Goal: Find specific page/section: Find specific page/section

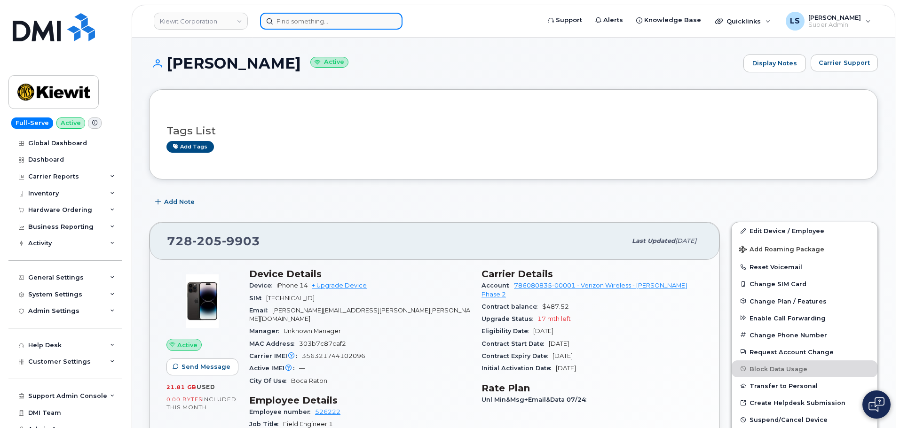
click at [348, 16] on input at bounding box center [331, 21] width 142 height 17
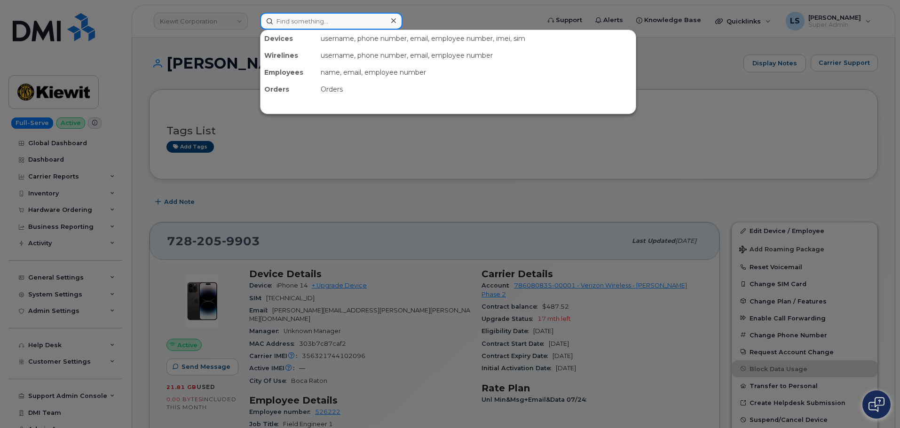
paste input "4305020161"
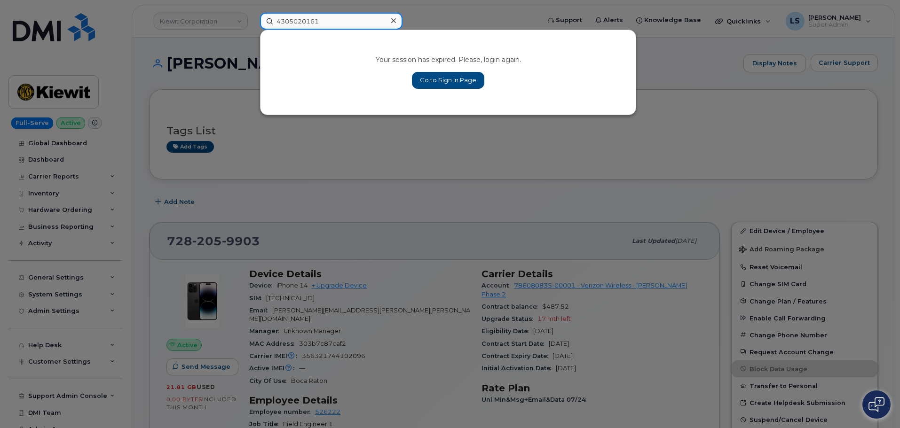
type input "4305020161"
click at [439, 75] on link "Go to Sign In Page" at bounding box center [448, 80] width 72 height 17
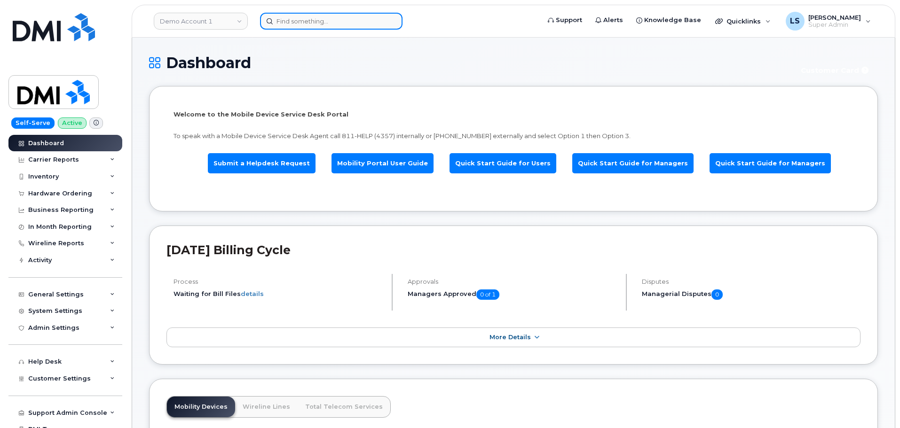
click at [301, 21] on input at bounding box center [331, 21] width 142 height 17
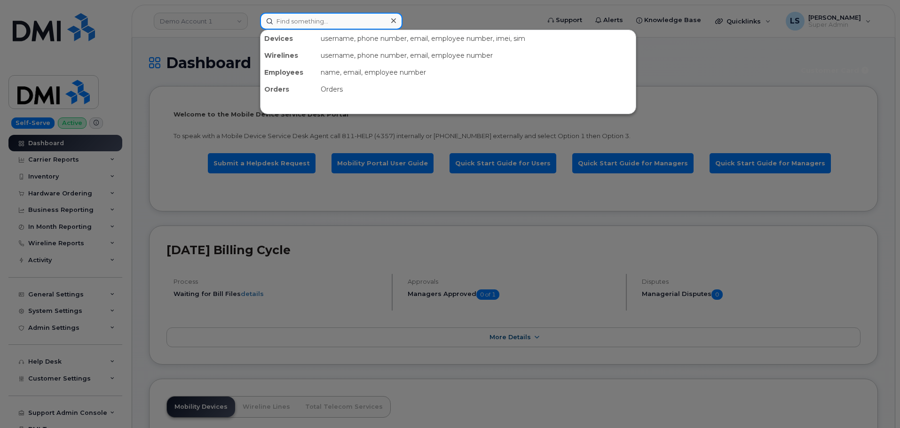
paste input "4305020161"
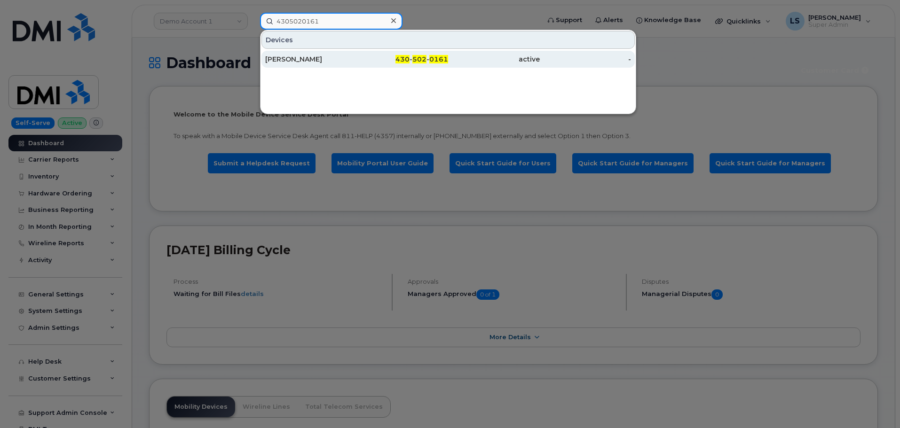
type input "4305020161"
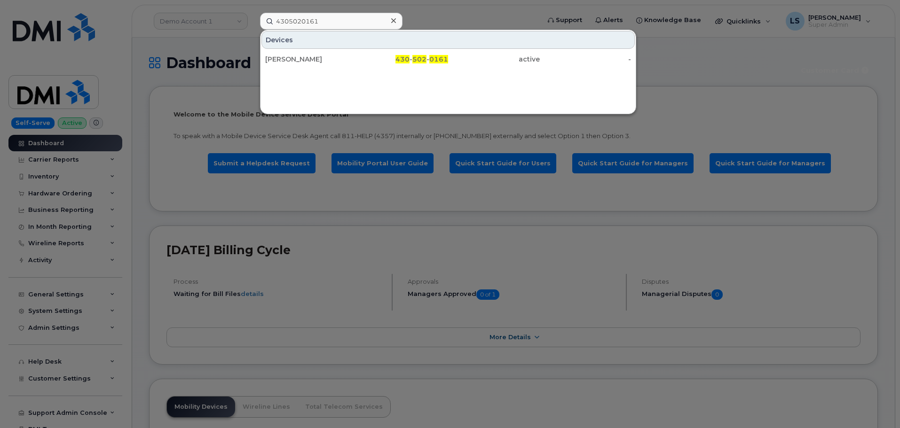
drag, startPoint x: 305, startPoint y: 51, endPoint x: 197, endPoint y: 103, distance: 119.7
click at [304, 51] on div "DAVID CHAPA" at bounding box center [311, 59] width 92 height 17
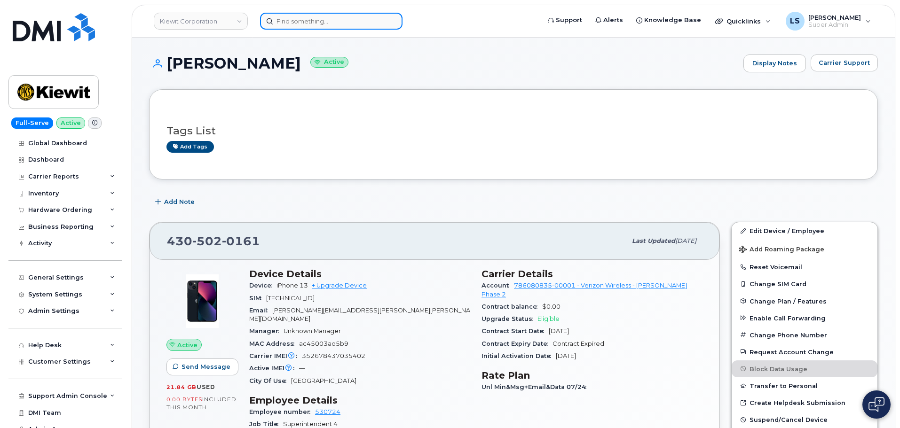
click at [309, 19] on input at bounding box center [331, 21] width 142 height 17
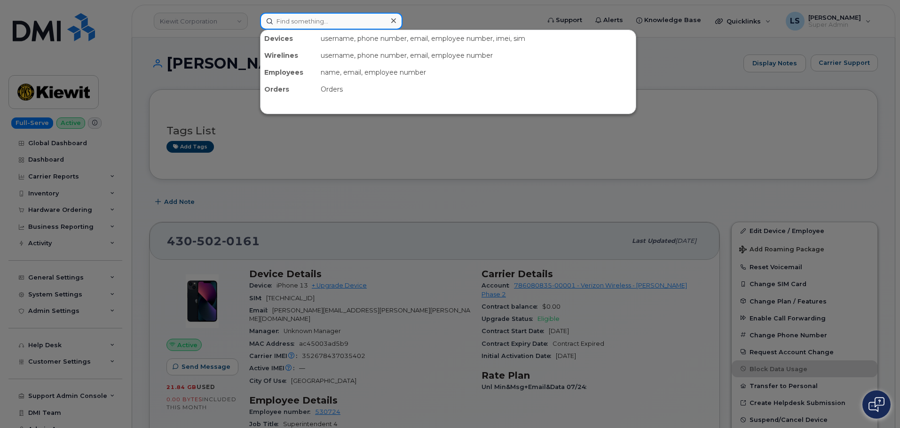
paste input "(610) 858-6757"
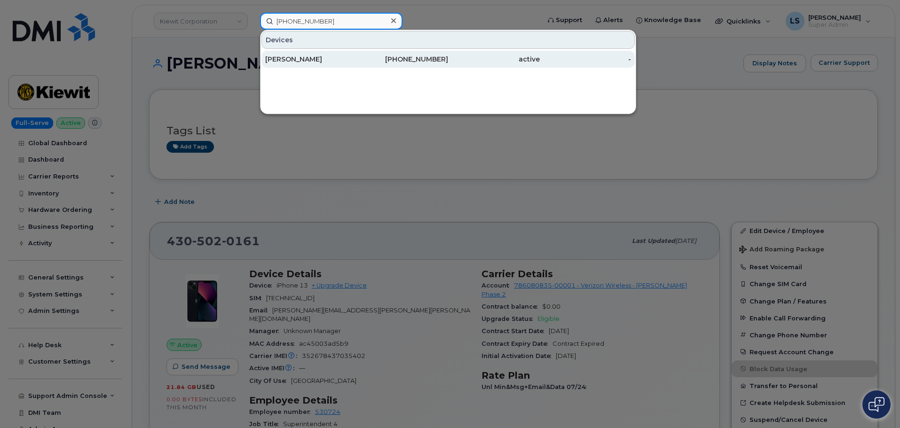
type input "(610) 858-6757"
click at [326, 58] on div "Rosa E Nieves" at bounding box center [311, 59] width 92 height 9
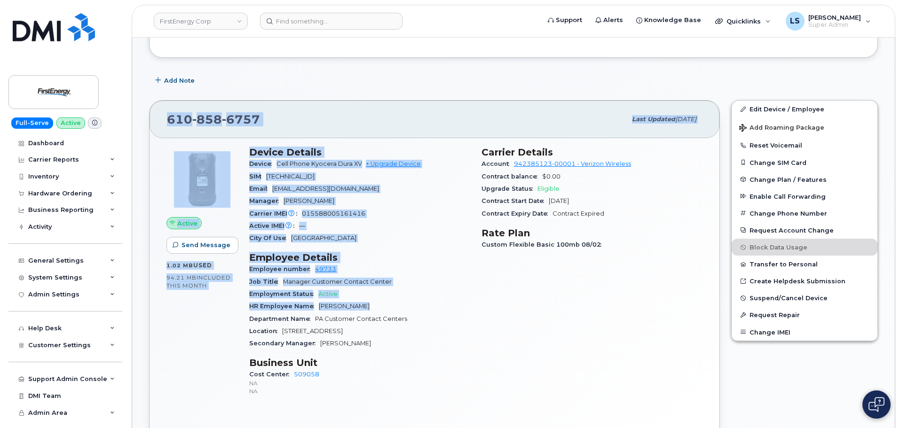
scroll to position [235, 0]
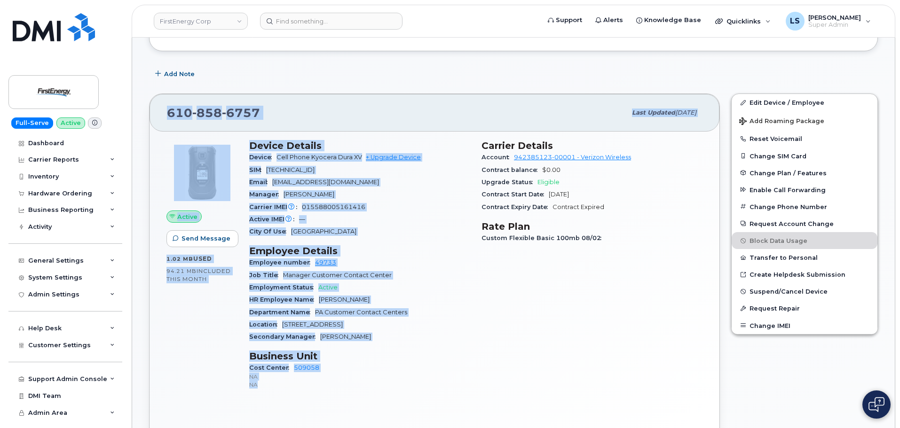
drag, startPoint x: 172, startPoint y: 94, endPoint x: 312, endPoint y: 392, distance: 329.6
copy div "Rosa E Nieves Active Display Notes Carrier Support Used for: Storm duty Tags Li…"
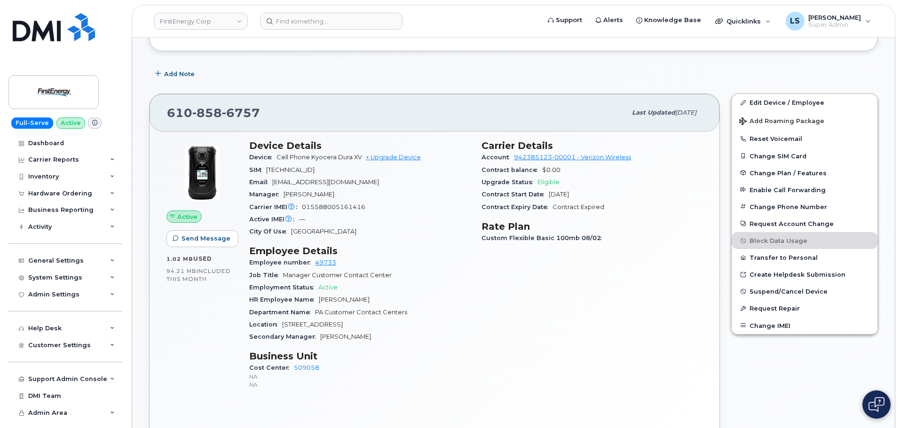
click at [481, 261] on div "Carrier Details Account 942385123-00001 - Verizon Wireless Contract balance $0.…" at bounding box center [592, 268] width 232 height 269
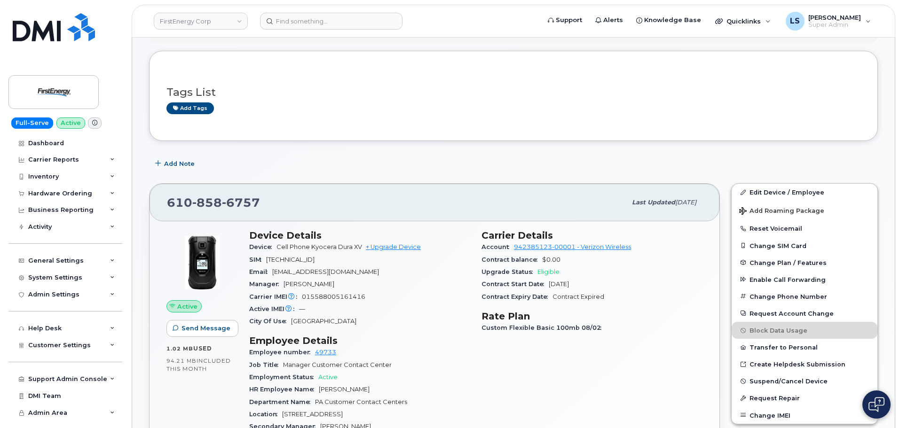
scroll to position [0, 0]
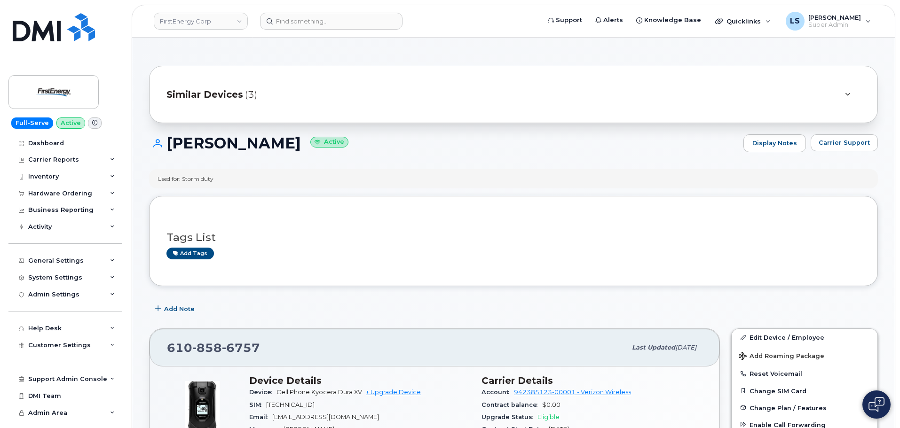
click at [329, 87] on div "Similar Devices (3)" at bounding box center [500, 94] width 668 height 23
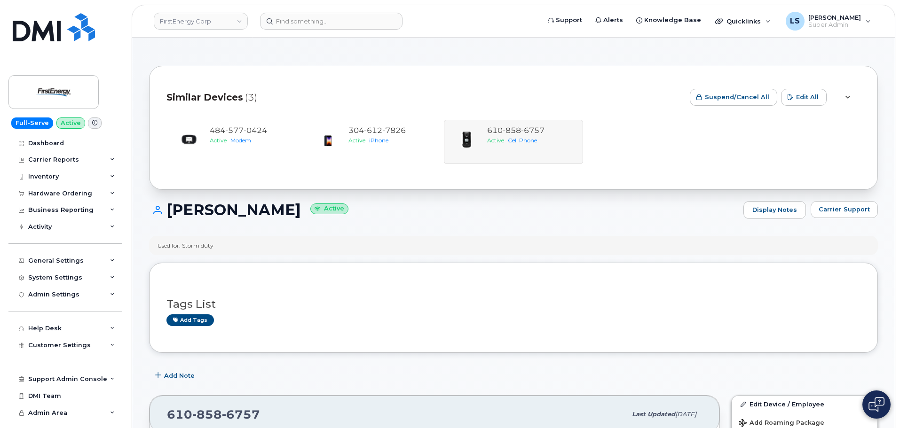
click at [316, 92] on div "Similar Devices (3)" at bounding box center [424, 97] width 516 height 28
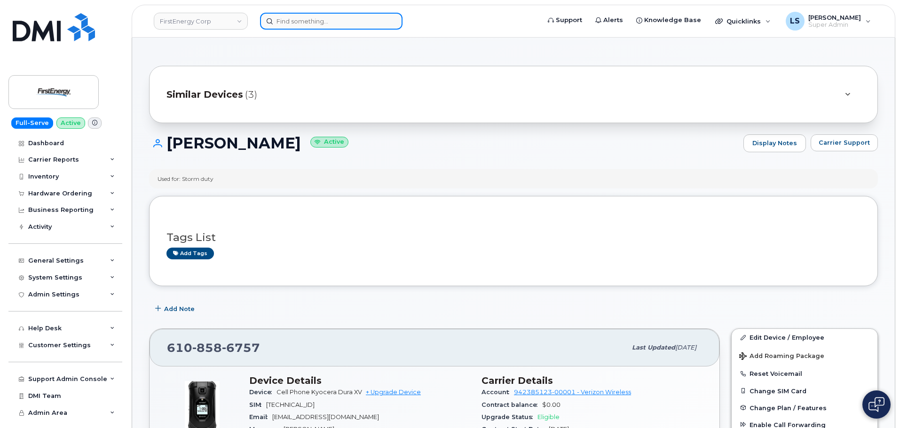
click at [311, 23] on input at bounding box center [331, 21] width 142 height 17
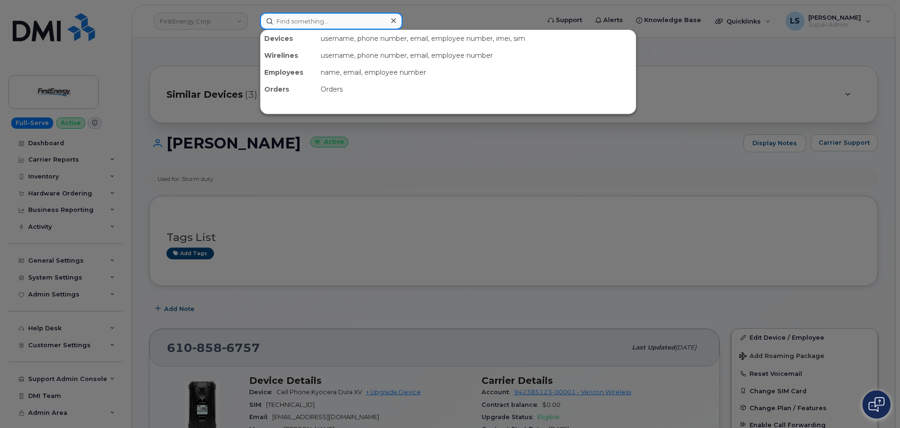
paste input "[PERSON_NAME] [PERSON_NAME]"
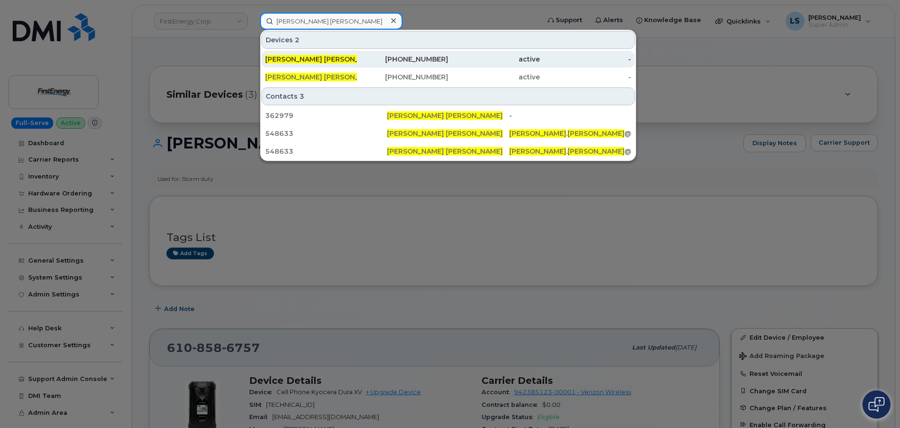
type input "[PERSON_NAME] [PERSON_NAME]"
click at [303, 62] on span "[PERSON_NAME] [PERSON_NAME]" at bounding box center [323, 59] width 116 height 8
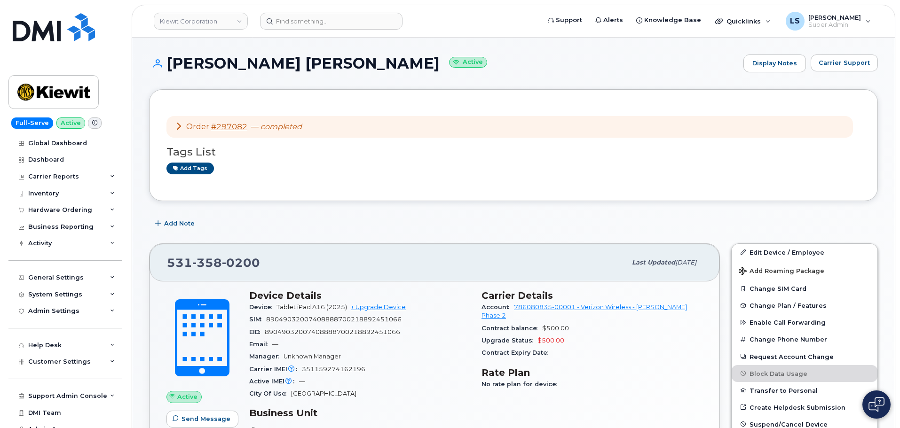
click at [275, 132] on div "Order #297082 — completed" at bounding box center [238, 127] width 127 height 11
click at [295, 20] on input at bounding box center [331, 21] width 142 height 17
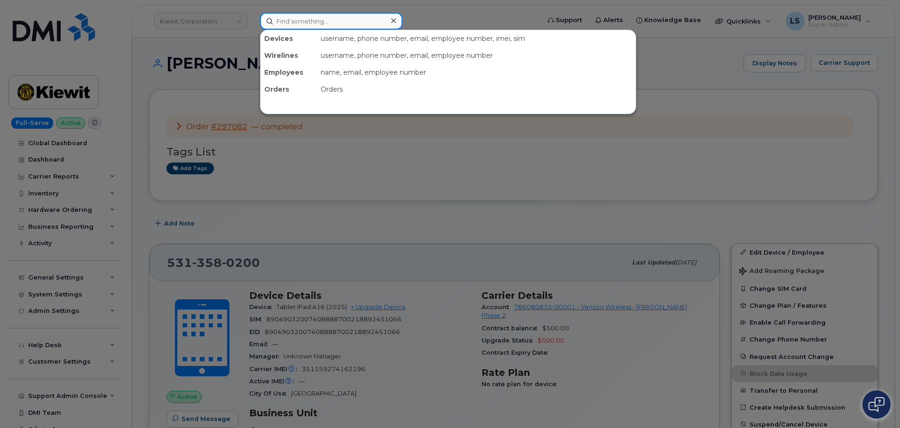
paste input "(864) 373-3982"
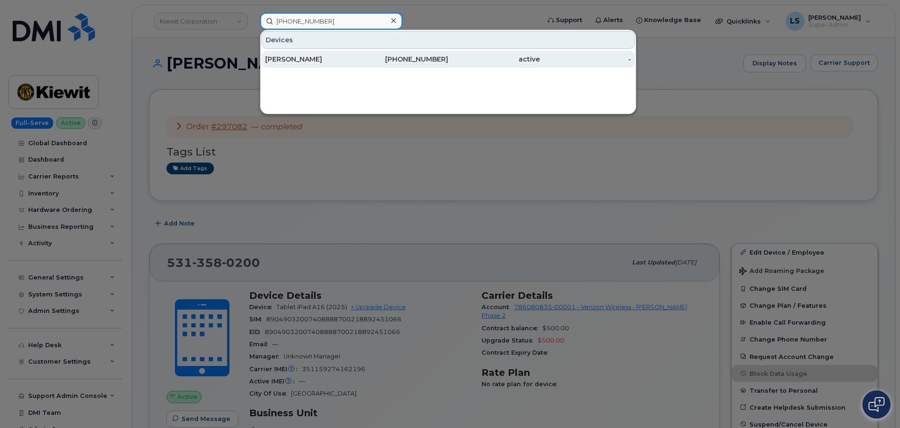
type input "(864) 373-3982"
click at [405, 57] on div "864-373-3982" at bounding box center [403, 59] width 92 height 9
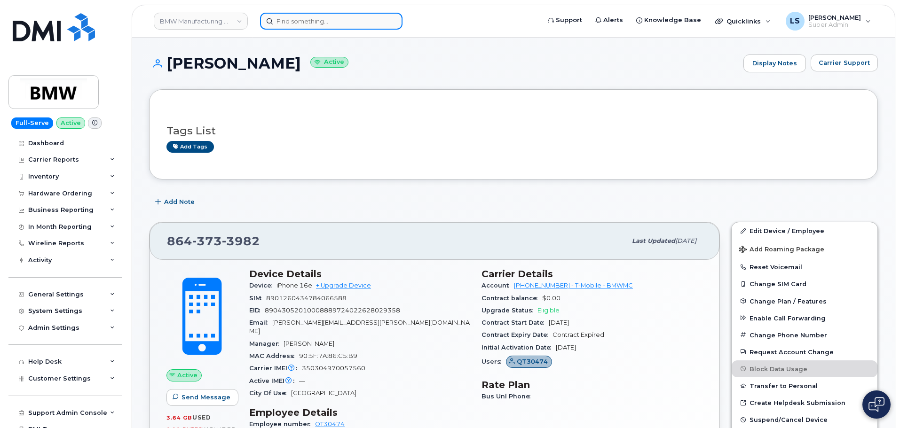
click at [339, 23] on input at bounding box center [331, 21] width 142 height 17
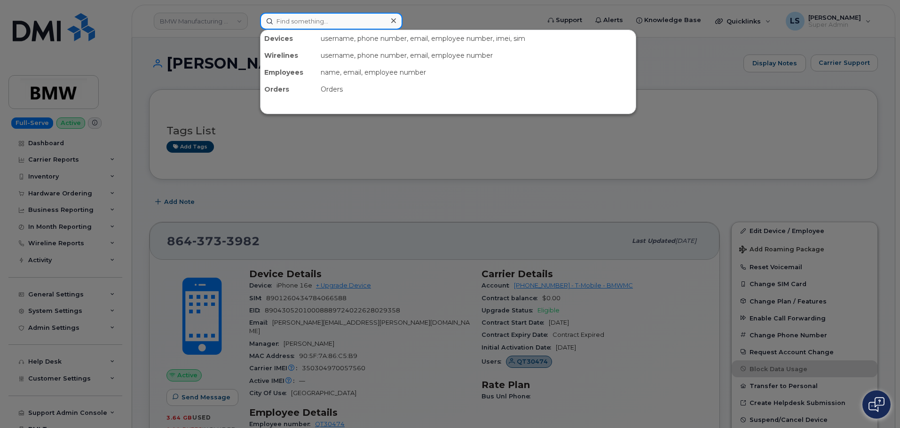
paste input "(410) 474-4986"
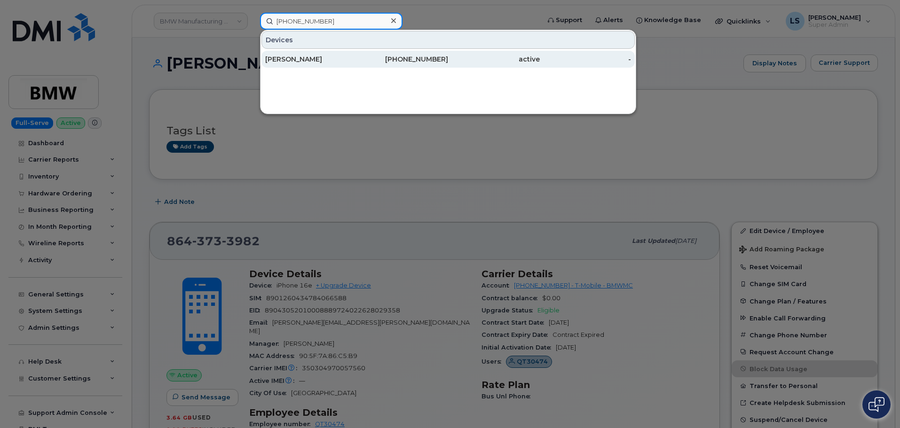
type input "(410) 474-4986"
click at [284, 59] on div "[PERSON_NAME]" at bounding box center [311, 59] width 92 height 9
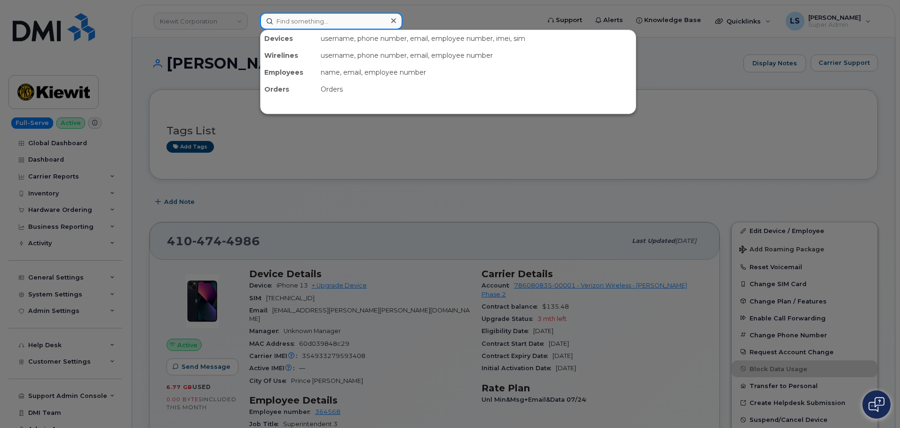
click at [295, 15] on input at bounding box center [331, 21] width 142 height 17
paste input "[PHONE_NUMBER]"
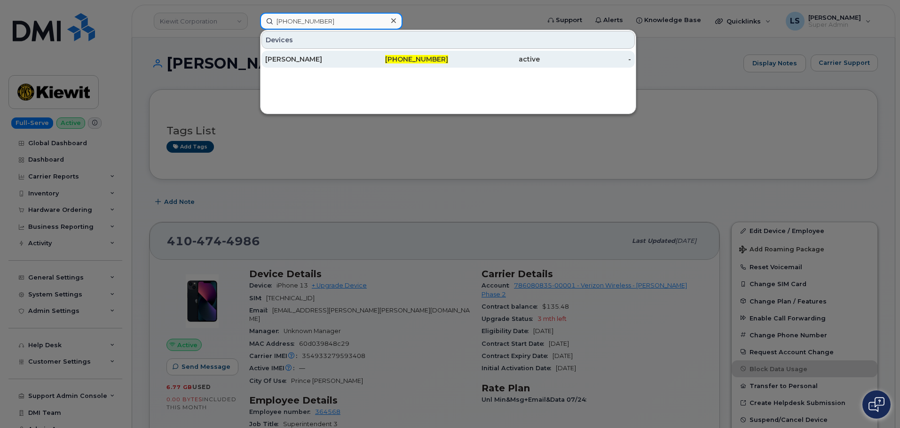
type input "[PHONE_NUMBER]"
click at [312, 55] on div "[PERSON_NAME]" at bounding box center [311, 59] width 92 height 9
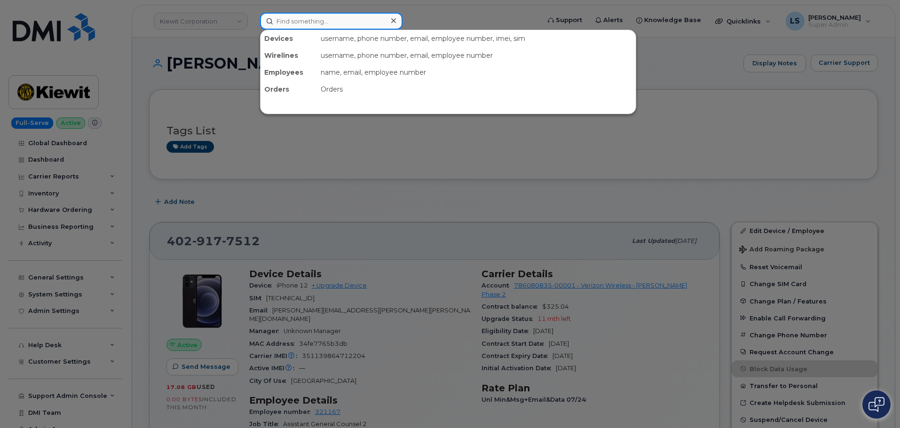
click at [288, 15] on input at bounding box center [331, 21] width 142 height 17
paste input "[PERSON_NAME]"
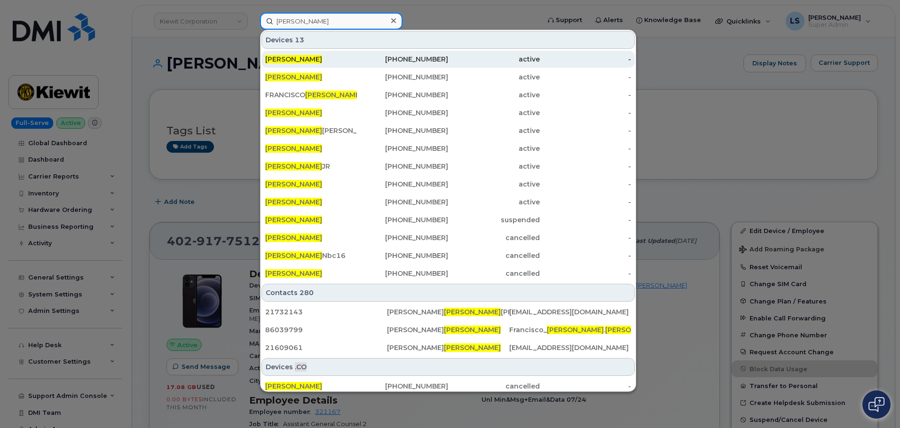
type input "[PERSON_NAME]"
click at [305, 57] on span "[PERSON_NAME]" at bounding box center [293, 59] width 57 height 8
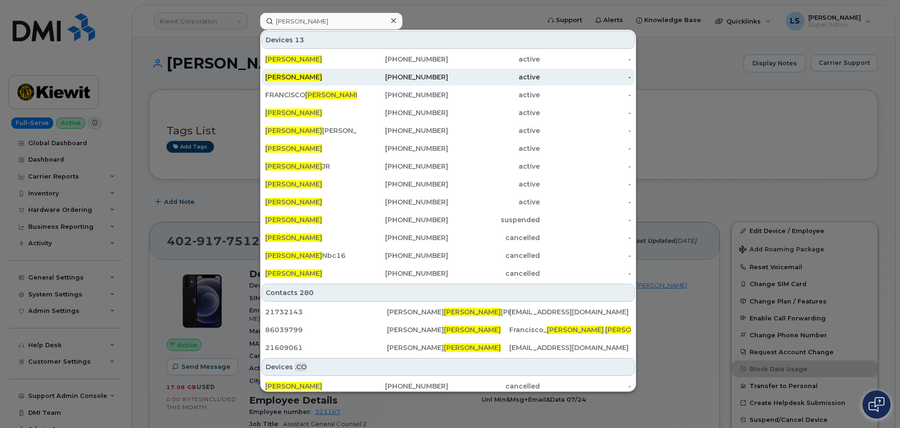
click at [302, 79] on span "[PERSON_NAME]" at bounding box center [293, 77] width 57 height 8
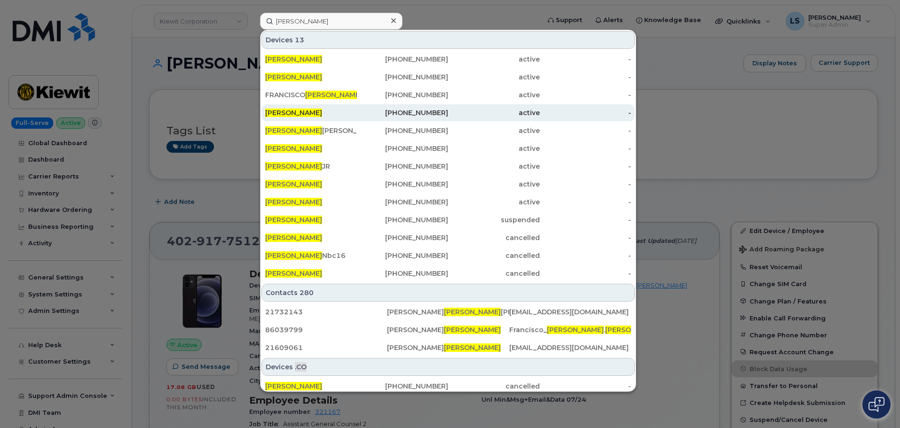
click at [289, 114] on span "[PERSON_NAME]" at bounding box center [293, 113] width 57 height 8
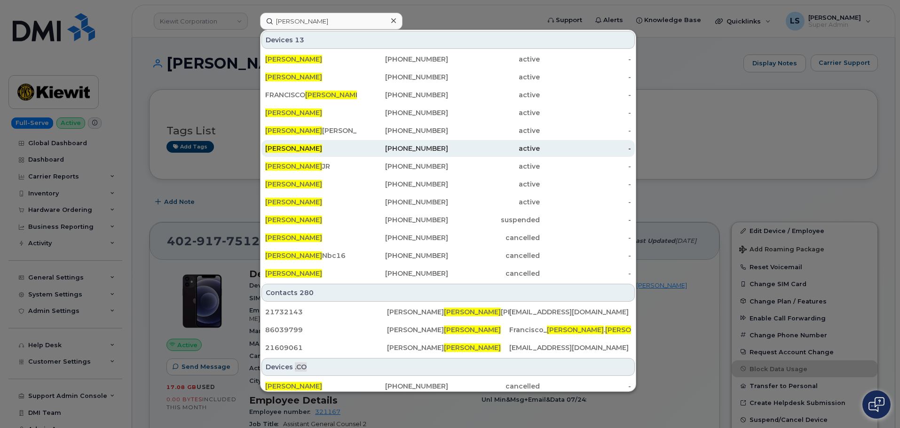
click at [285, 147] on span "JOSE GARCIA" at bounding box center [293, 148] width 57 height 8
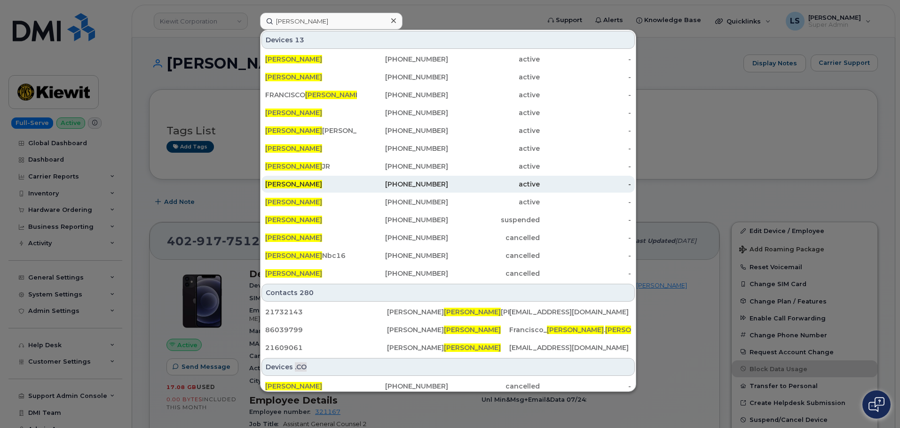
click at [282, 182] on span "JOSE GARCIA" at bounding box center [293, 184] width 57 height 8
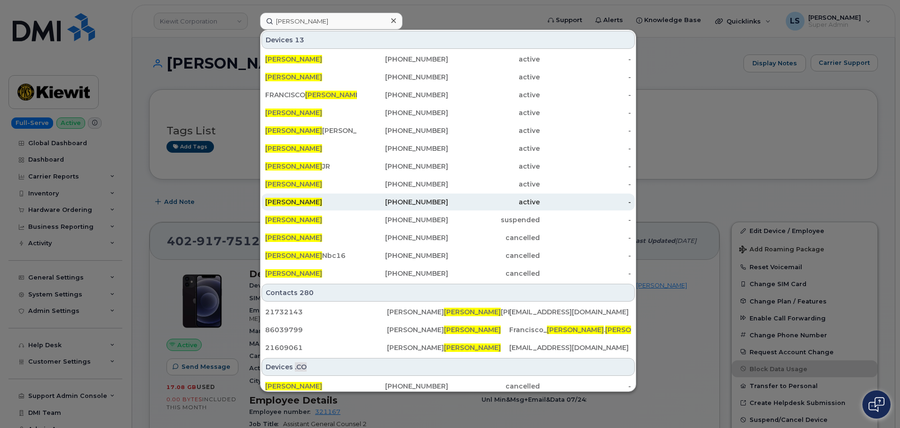
click at [277, 200] on span "JOSE GARCIA" at bounding box center [293, 202] width 57 height 8
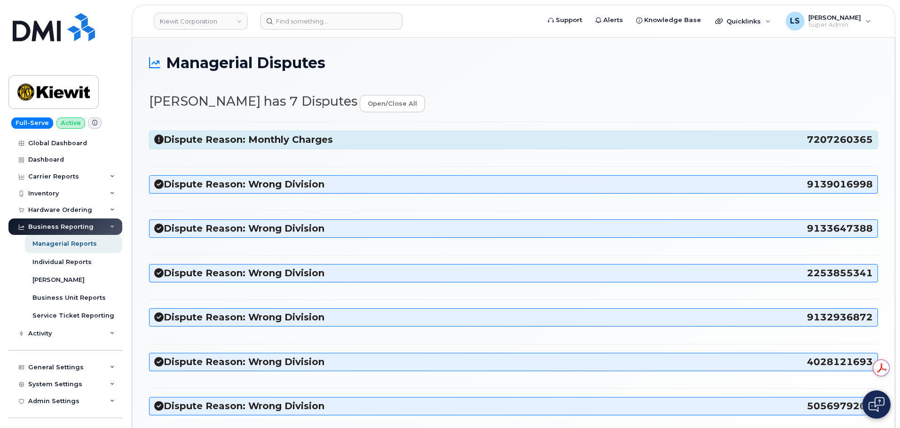
click at [253, 187] on h3 "Dispute Reason: Wrong Division 9139016998" at bounding box center [513, 184] width 719 height 13
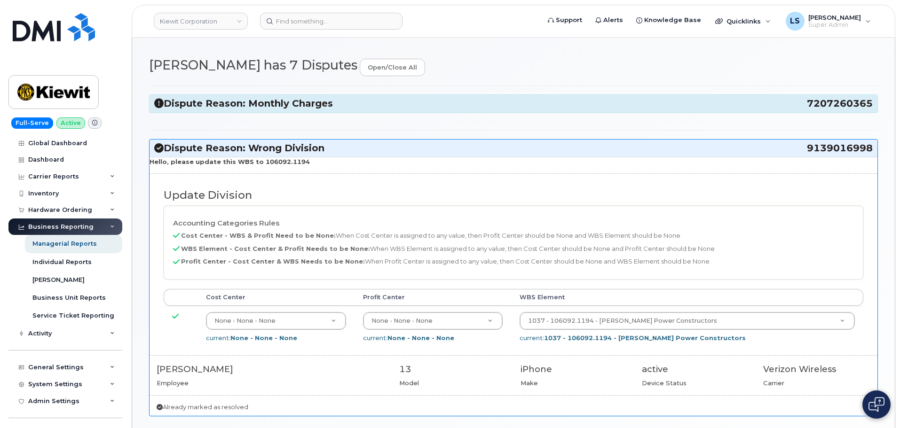
scroll to position [47, 0]
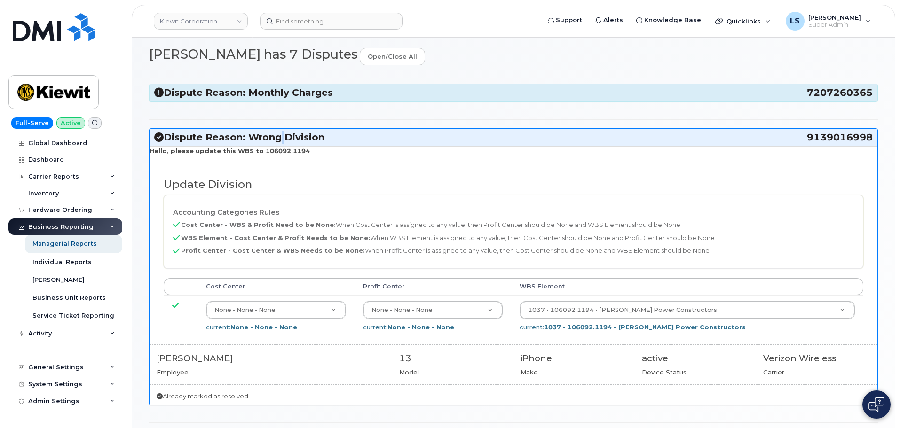
click at [279, 138] on h3 "Dispute Reason: Wrong Division 9139016998" at bounding box center [513, 137] width 719 height 13
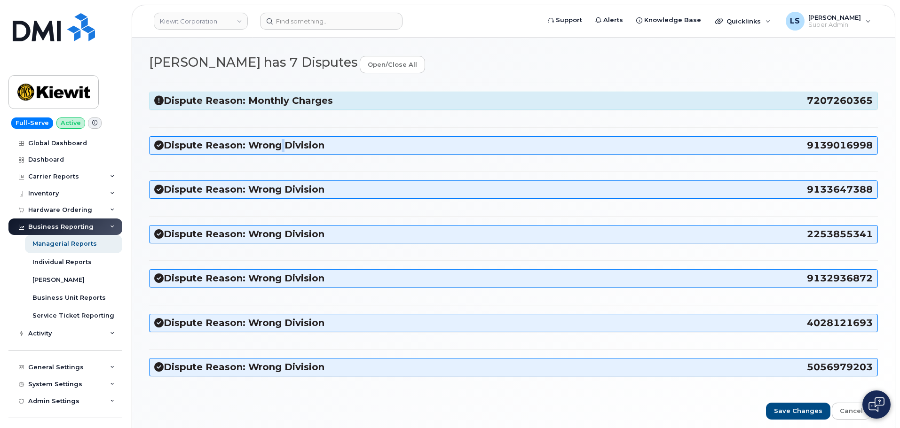
scroll to position [0, 0]
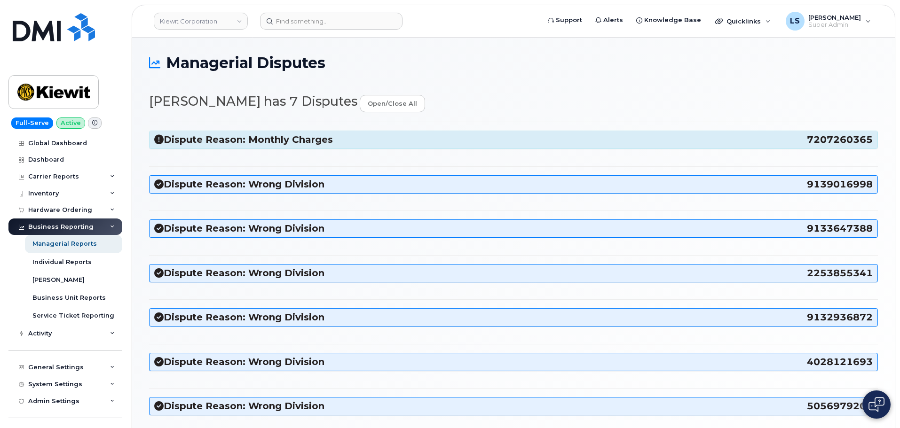
drag, startPoint x: 264, startPoint y: 137, endPoint x: 257, endPoint y: 140, distance: 7.9
click at [261, 140] on h3 "Dispute Reason: Monthly Charges 7207260365" at bounding box center [513, 140] width 719 height 13
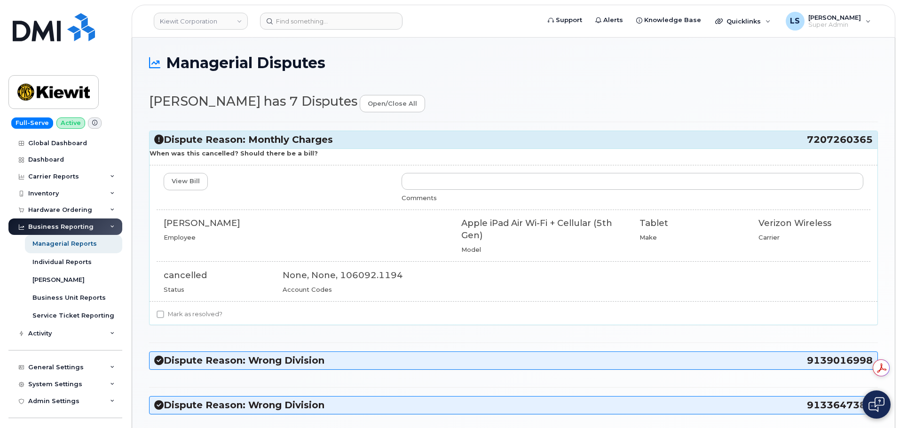
drag, startPoint x: 150, startPoint y: 131, endPoint x: 327, endPoint y: 155, distance: 179.4
click at [327, 156] on div "Dispute Reason: Monthly Charges 7207260365 When was this cancelled? Should ther…" at bounding box center [513, 228] width 729 height 195
copy div "Dispute Reason: Monthly Charges 7207260365 When was this cancelled? Should ther…"
click at [311, 29] on input at bounding box center [331, 21] width 142 height 17
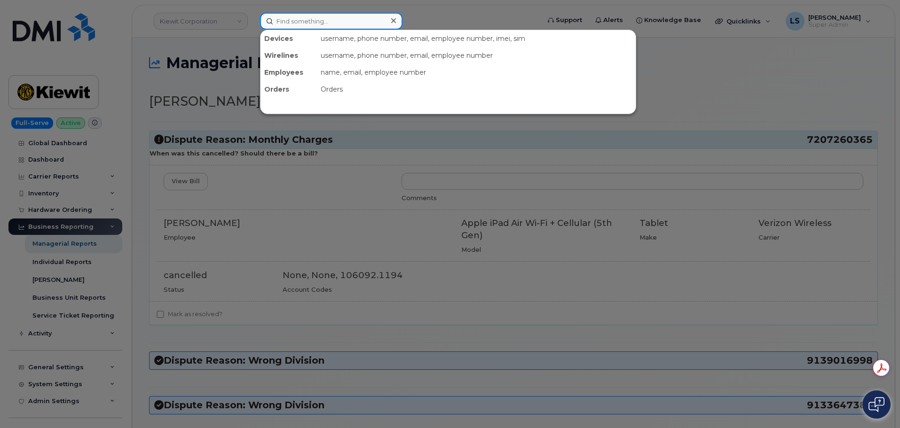
paste input "296670"
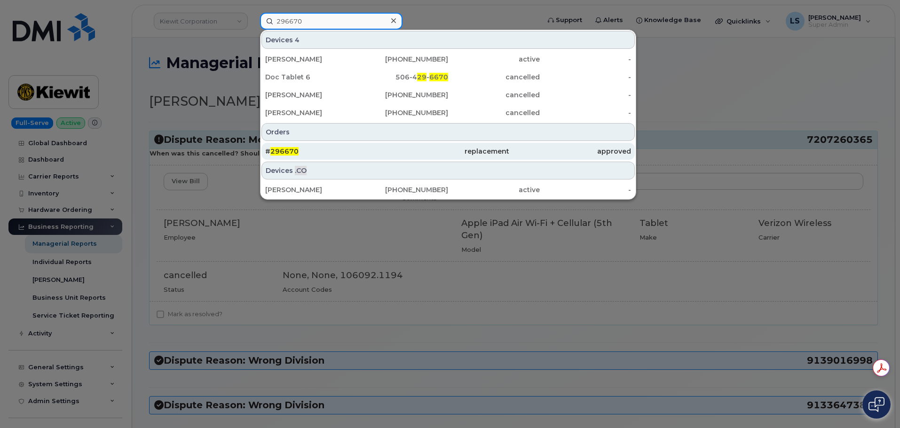
type input "296670"
click at [347, 154] on div "# 296670" at bounding box center [326, 151] width 122 height 9
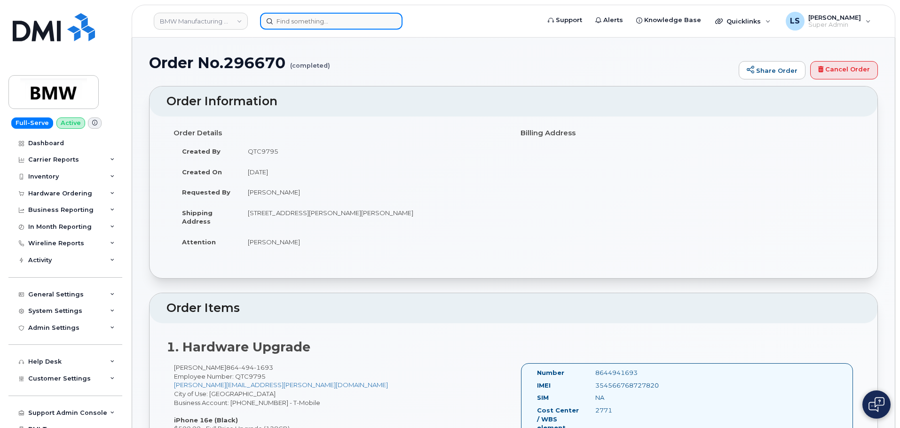
click at [290, 20] on input at bounding box center [331, 21] width 142 height 17
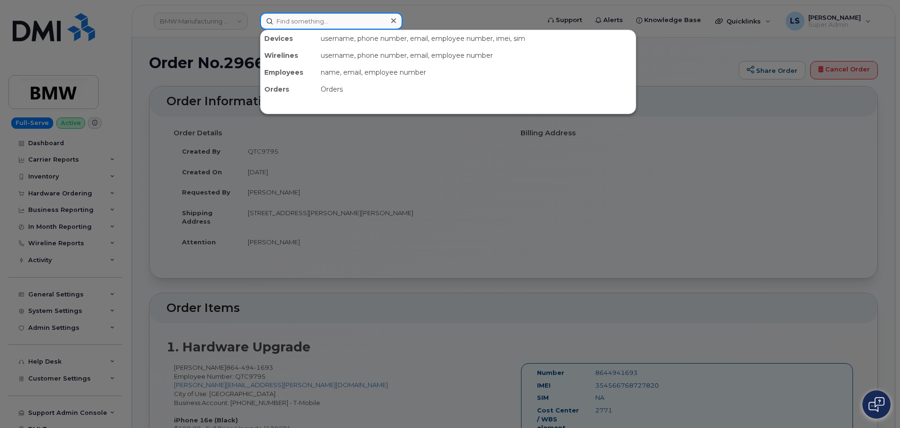
paste input "298096"
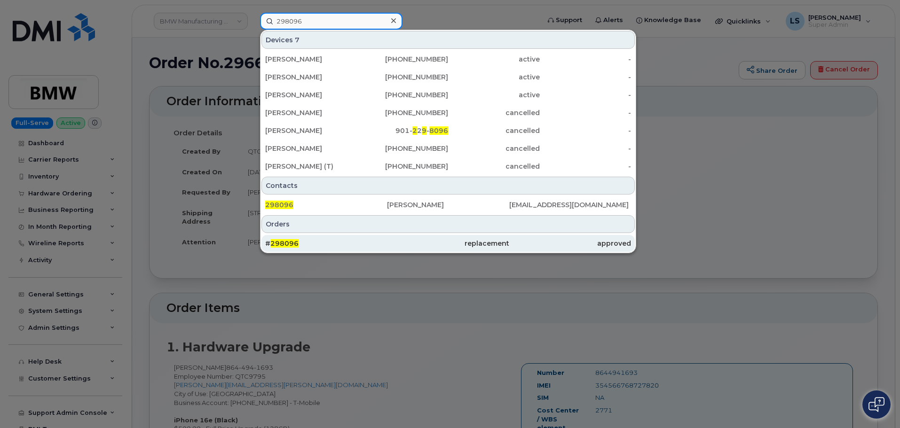
type input "298096"
click at [294, 246] on span "298096" at bounding box center [284, 243] width 28 height 8
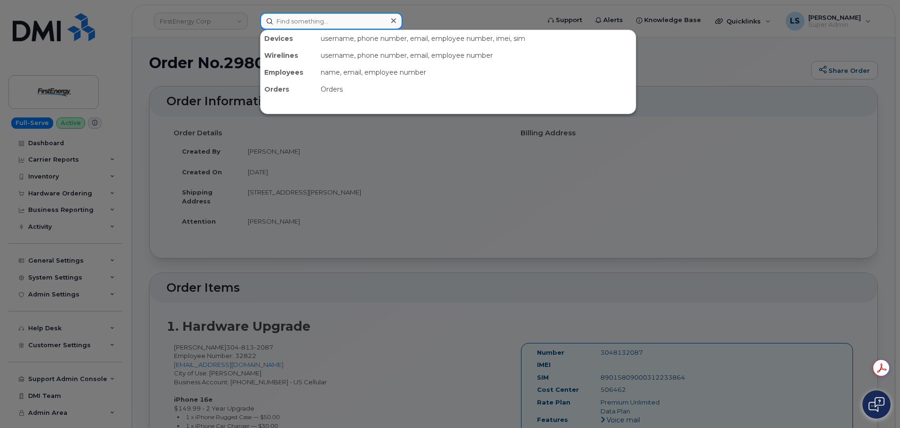
click at [333, 13] on input at bounding box center [331, 21] width 142 height 17
paste input "297692"
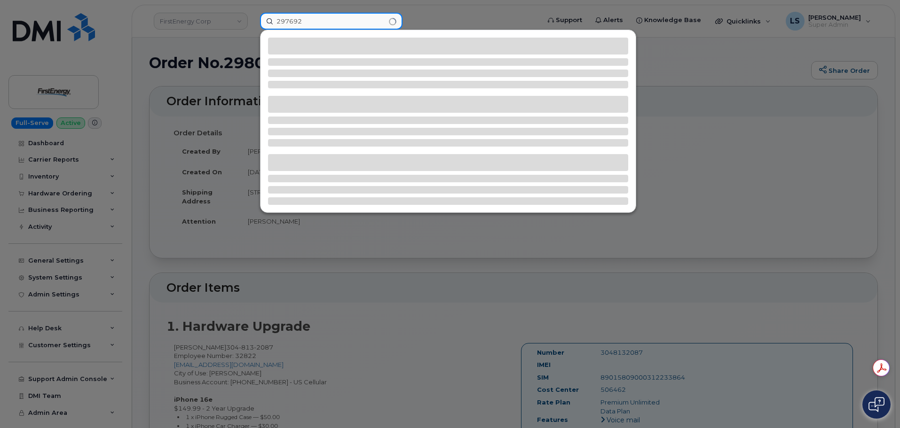
type input "297692"
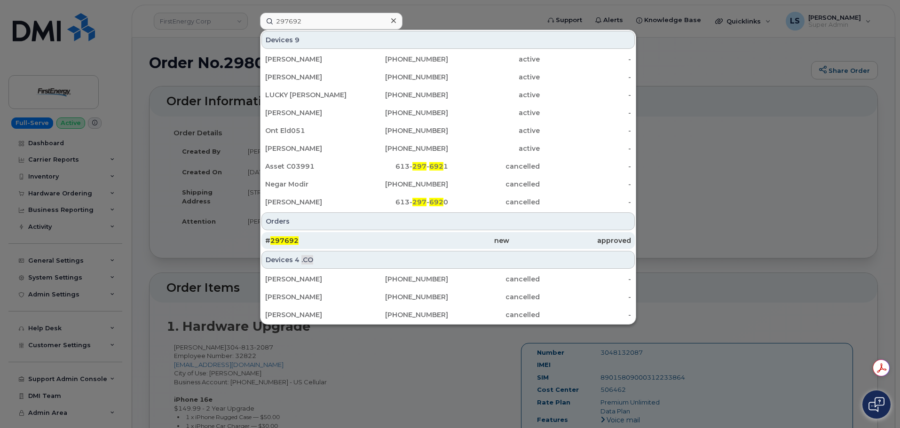
click at [387, 234] on div "# 297692" at bounding box center [448, 240] width 122 height 17
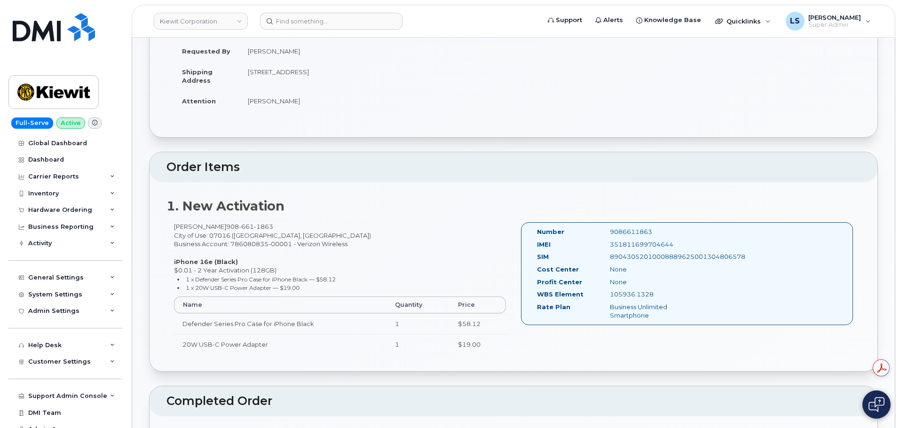
scroll to position [329, 0]
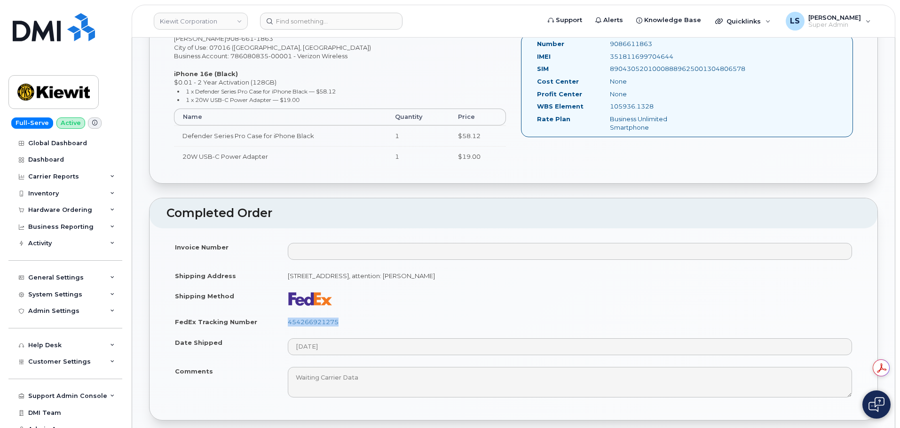
drag, startPoint x: 349, startPoint y: 324, endPoint x: 278, endPoint y: 321, distance: 71.1
click at [278, 321] on tr "FedEx Tracking Number 454266921275" at bounding box center [513, 322] width 694 height 21
copy tr "454266921275"
drag, startPoint x: 346, startPoint y: 30, endPoint x: 342, endPoint y: 24, distance: 7.6
click at [345, 29] on header "[PERSON_NAME] Corporation Support Alerts Knowledge Base Quicklinks Suspend / Ca…" at bounding box center [514, 21] width 764 height 33
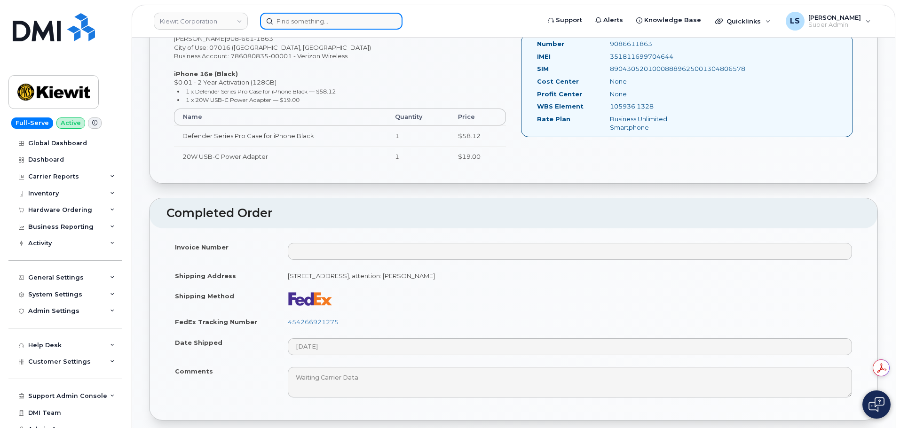
click at [341, 20] on input at bounding box center [331, 21] width 142 height 17
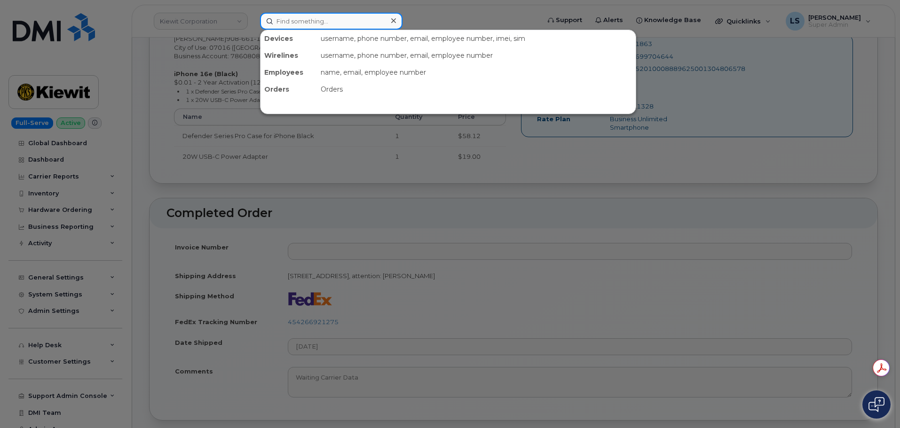
paste input "[PHONE_NUMBER]"
type input "[PHONE_NUMBER]"
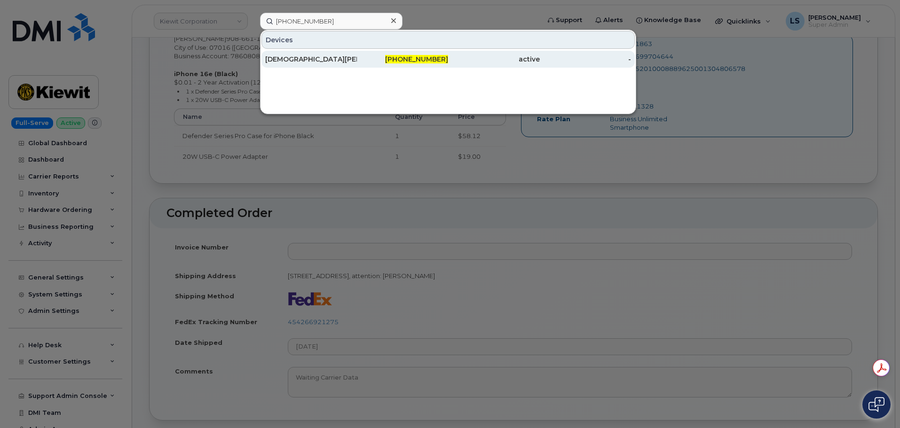
click at [357, 54] on div "[DEMOGRAPHIC_DATA][PERSON_NAME]" at bounding box center [403, 59] width 92 height 17
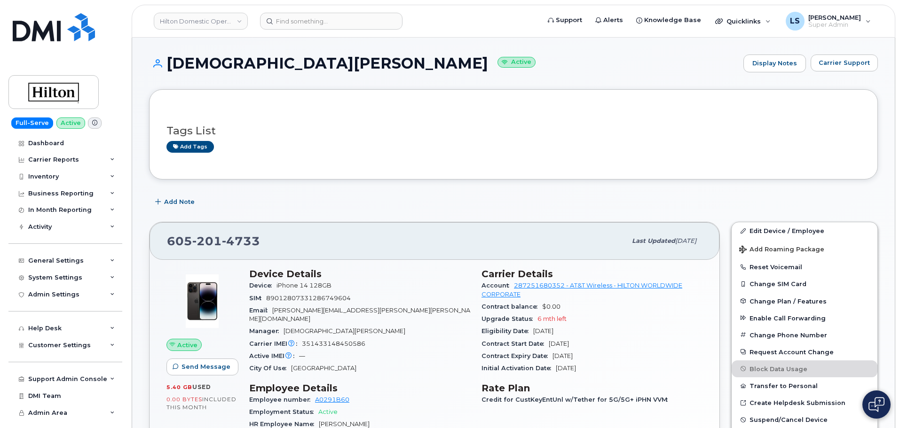
scroll to position [47, 0]
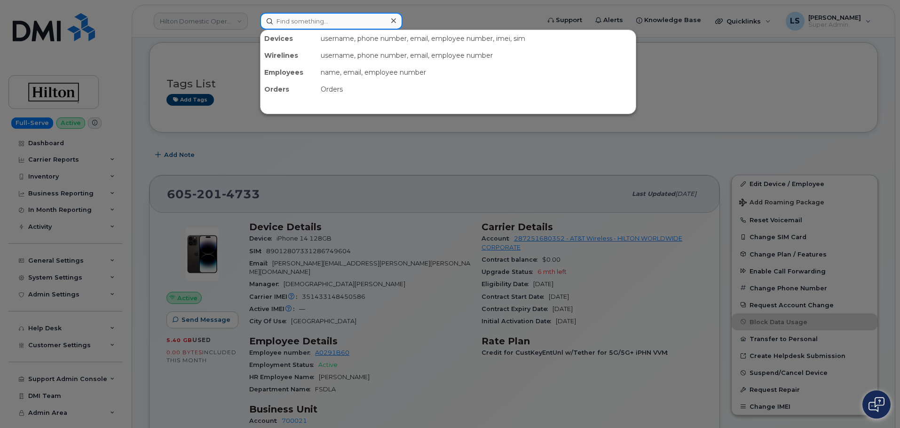
click at [269, 28] on input at bounding box center [331, 21] width 142 height 17
paste input "WFM231572791"
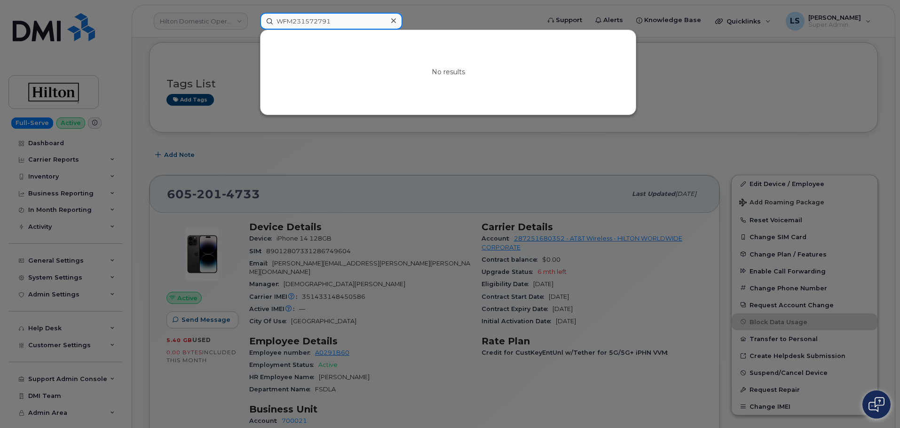
type input "WFM231572791"
click at [395, 24] on icon at bounding box center [393, 21] width 5 height 8
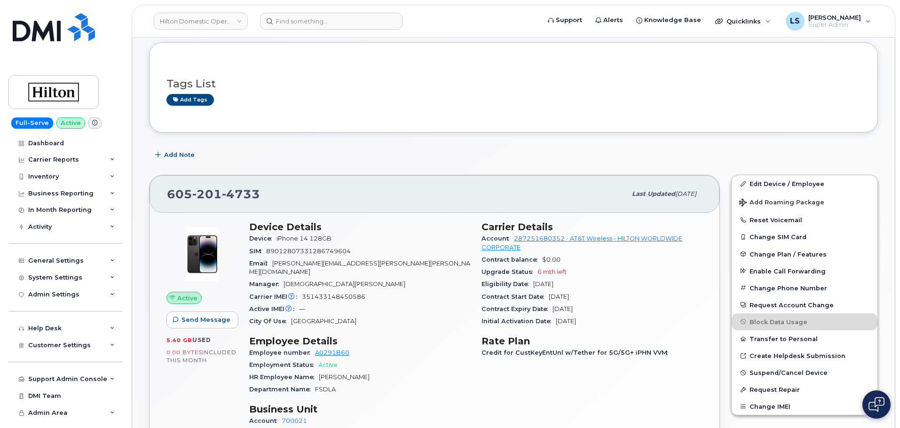
click at [312, 30] on header "Hilton Domestic Operating Company Inc Support Alerts Knowledge Base Quicklinks …" at bounding box center [514, 21] width 764 height 33
click at [313, 25] on input at bounding box center [331, 21] width 142 height 17
paste input "231572791"
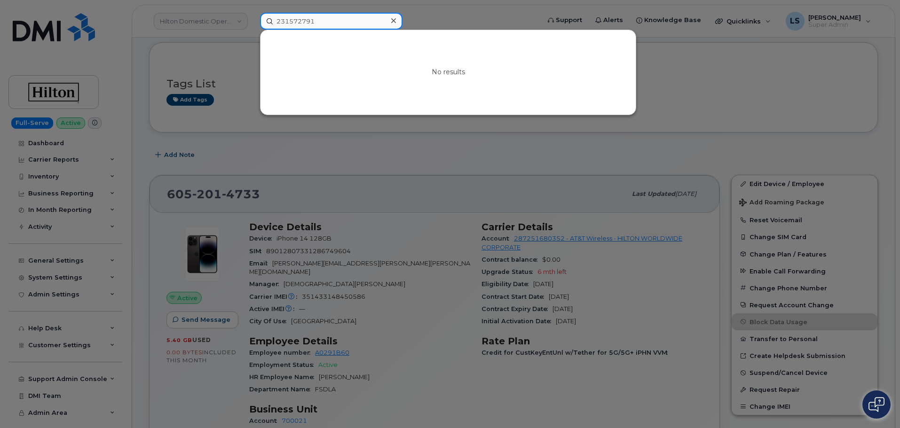
type input "231572791"
click at [395, 22] on icon at bounding box center [393, 21] width 5 height 8
